Goal: Task Accomplishment & Management: Use online tool/utility

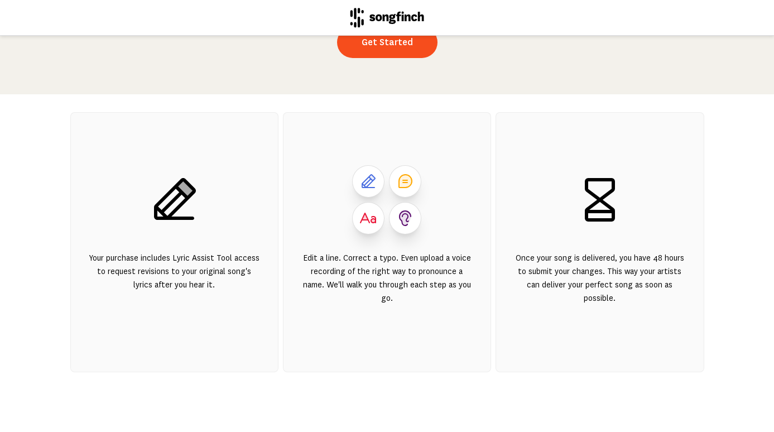
scroll to position [162, 0]
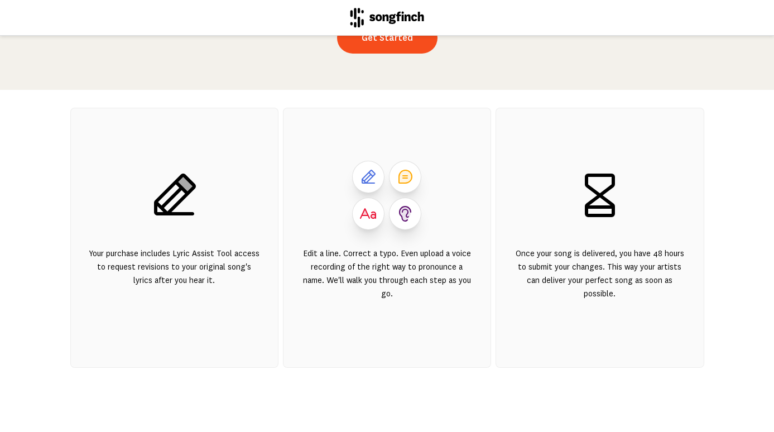
click at [394, 255] on div "Edit a line. Correct a typo. Even upload a voice recording of the right way to …" at bounding box center [386, 280] width 171 height 67
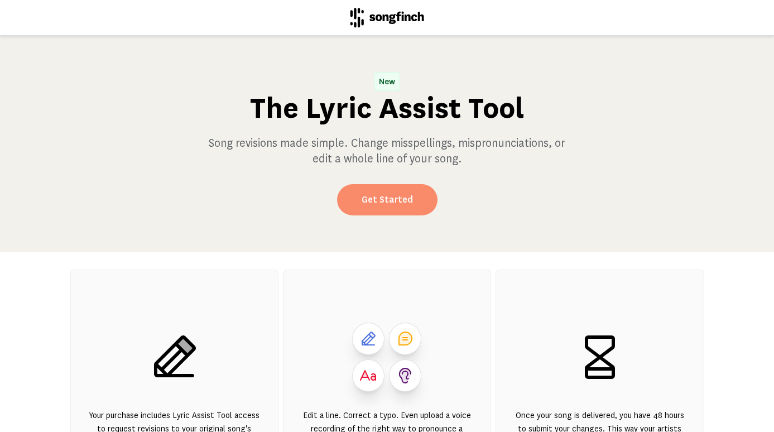
click at [390, 197] on link "Get Started" at bounding box center [387, 199] width 100 height 31
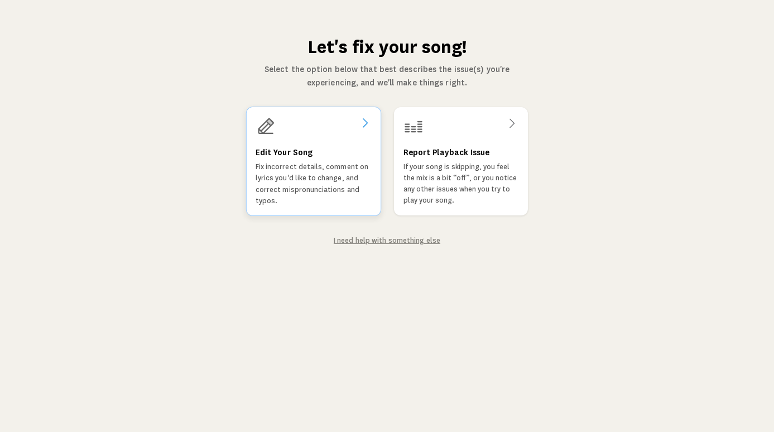
click at [314, 143] on div "Edit Your Song Fix incorrect details, comment on lyrics you'd like to change, a…" at bounding box center [312, 161] width 135 height 109
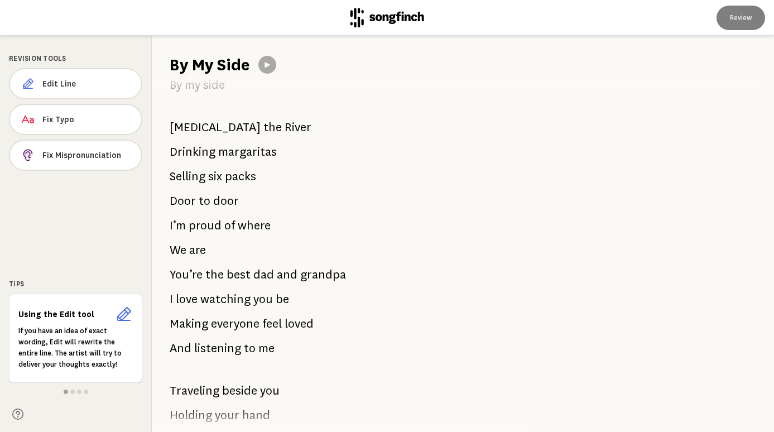
scroll to position [529, 0]
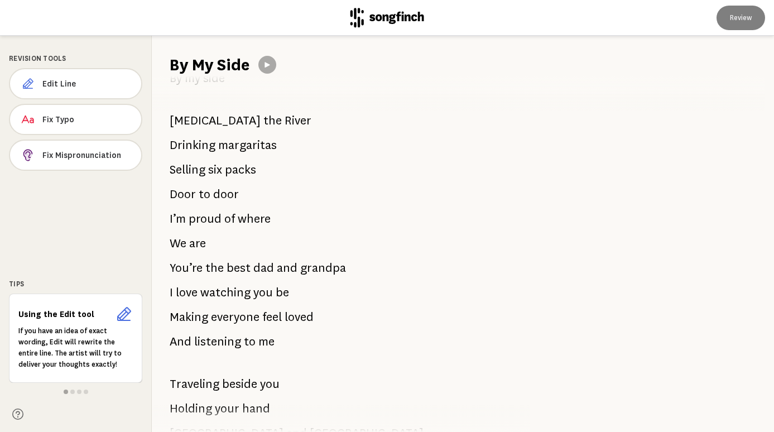
click at [260, 170] on div "It’s all in the little things You and I forever Hardworking gentle man Holding …" at bounding box center [334, 254] width 365 height 356
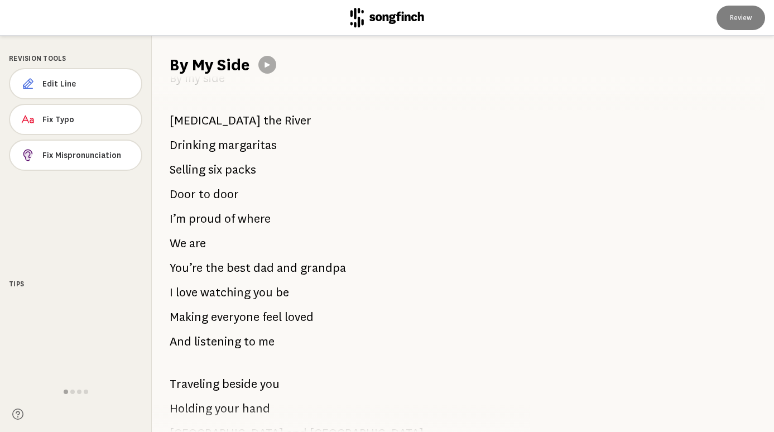
click at [260, 170] on div "It’s all in the little things You and I forever Hardworking gentle man Holding …" at bounding box center [334, 254] width 365 height 356
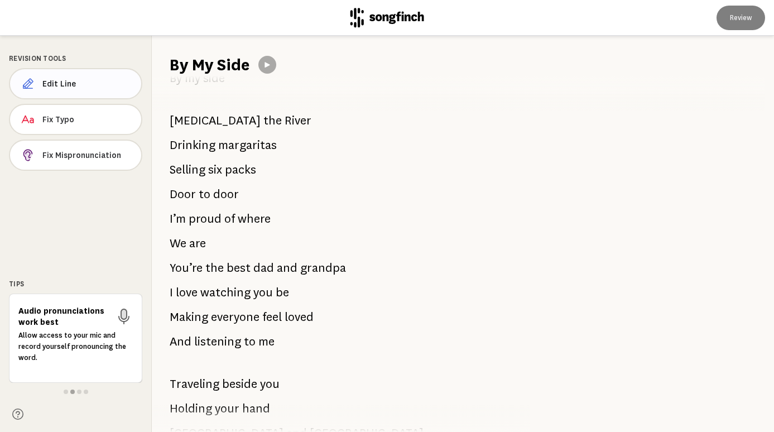
click at [94, 80] on span "Edit Line" at bounding box center [87, 83] width 90 height 11
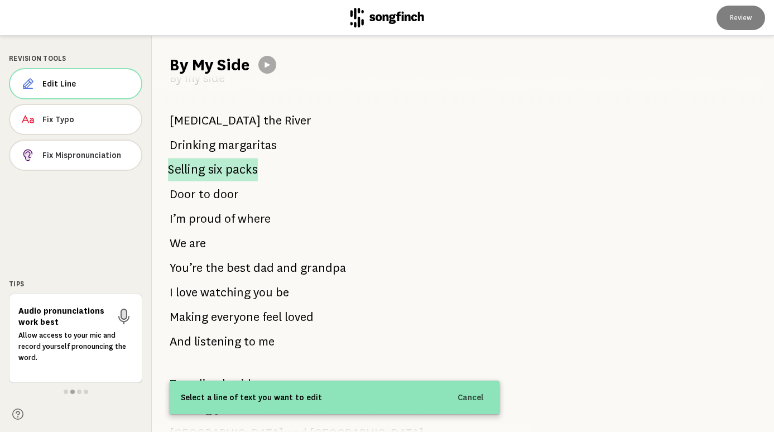
click at [224, 167] on p "Selling six packs" at bounding box center [213, 169] width 90 height 23
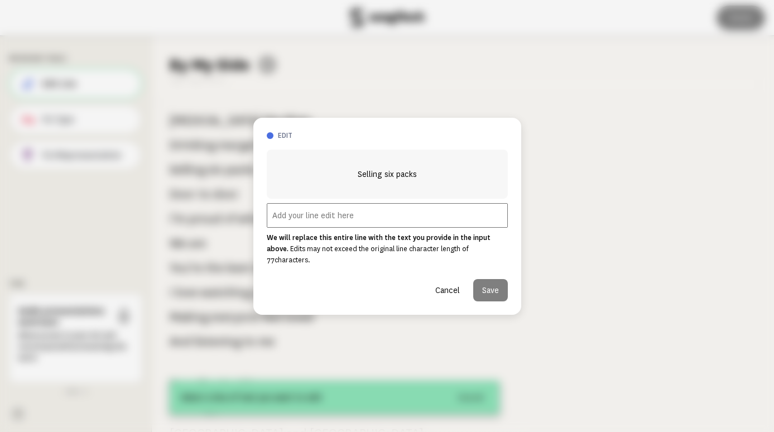
click at [301, 219] on input "text" at bounding box center [387, 215] width 241 height 25
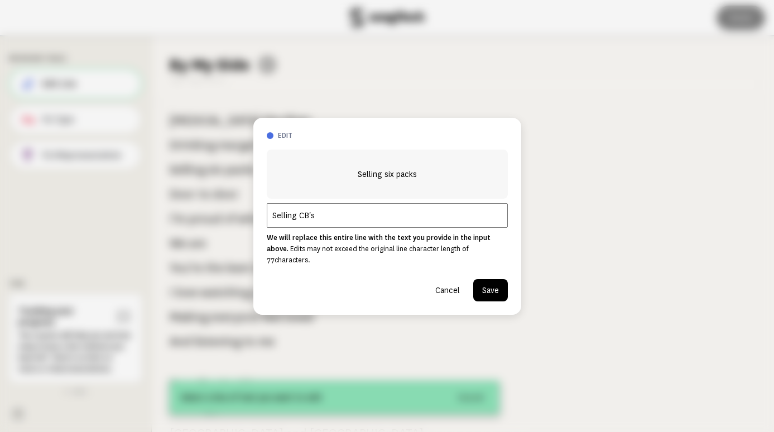
type input "Selling CB's"
click at [452, 282] on button "Cancel" at bounding box center [447, 290] width 42 height 22
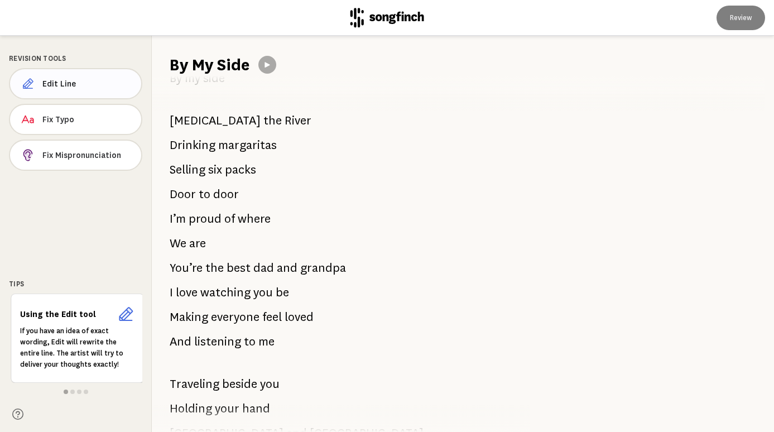
click at [83, 75] on button "Edit Line" at bounding box center [75, 83] width 133 height 31
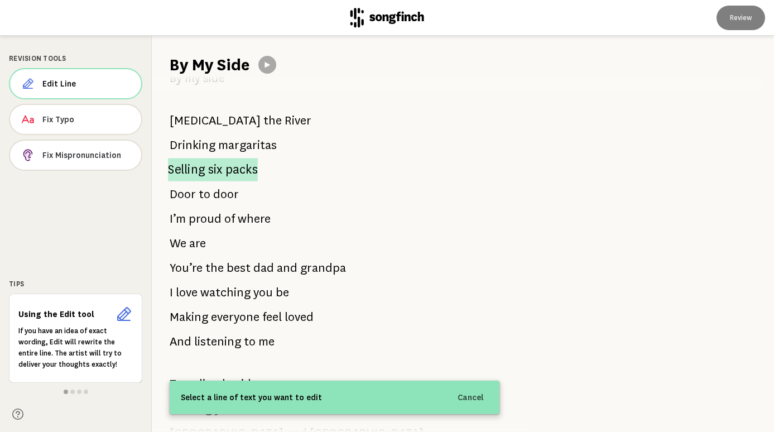
click at [247, 166] on span "packs" at bounding box center [241, 169] width 32 height 23
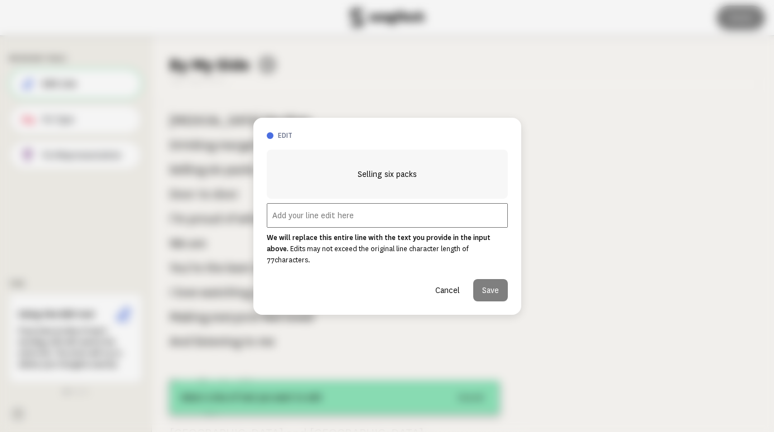
click at [300, 220] on input "text" at bounding box center [387, 215] width 241 height 25
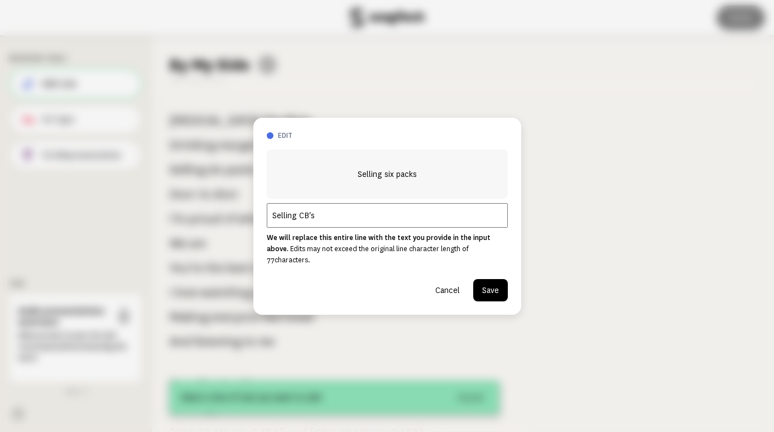
type input "Selling CB's"
click at [500, 285] on button "Save" at bounding box center [490, 290] width 35 height 22
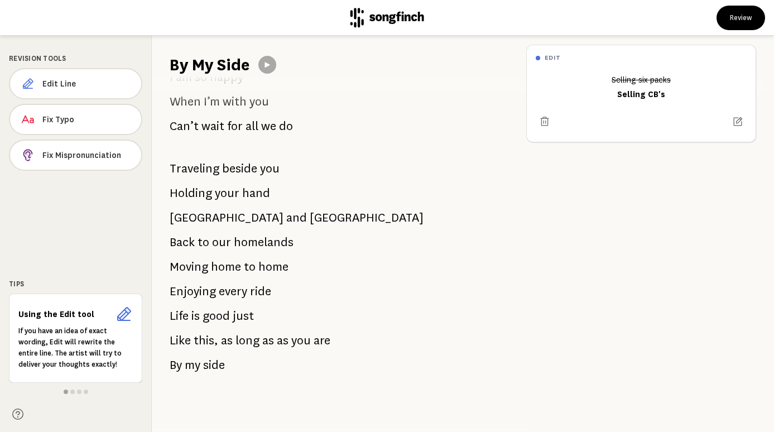
scroll to position [1205, 0]
click at [736, 15] on button "Review" at bounding box center [740, 18] width 49 height 25
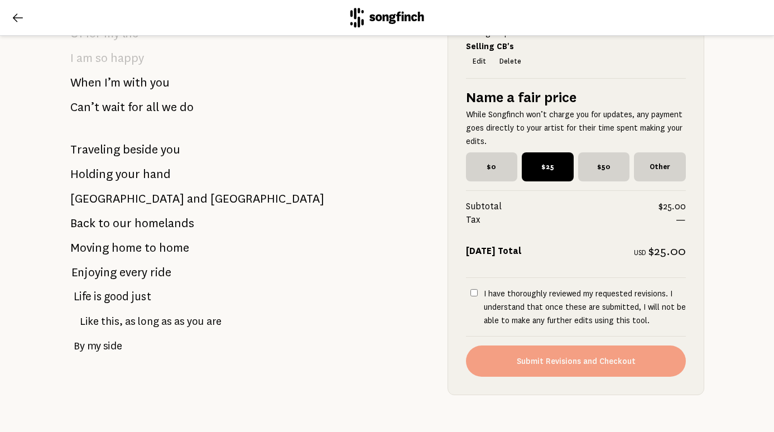
scroll to position [1361, 0]
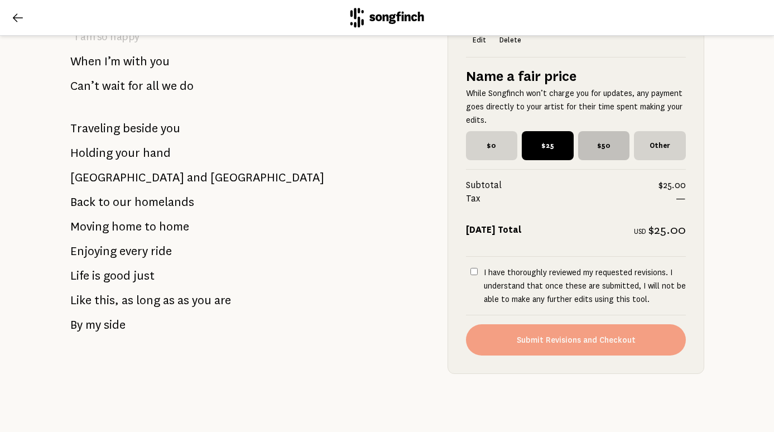
click at [599, 138] on span "$50" at bounding box center [604, 145] width 52 height 29
click at [585, 138] on input "$50" at bounding box center [581, 134] width 7 height 7
radio input "true"
click at [470, 268] on input "I have thoroughly reviewed my requested revisions. I understand that once these…" at bounding box center [473, 271] width 7 height 7
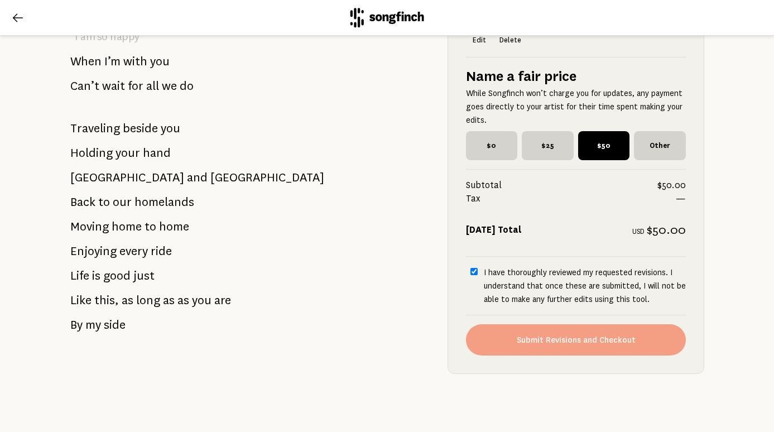
checkbox input "true"
